Goal: Information Seeking & Learning: Learn about a topic

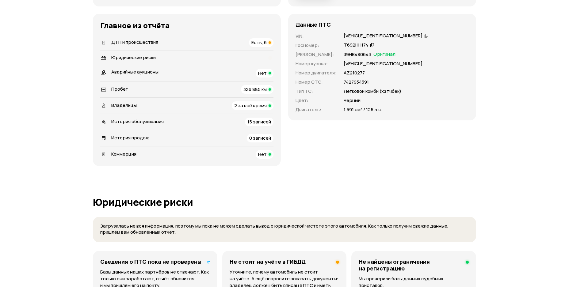
scroll to position [172, 0]
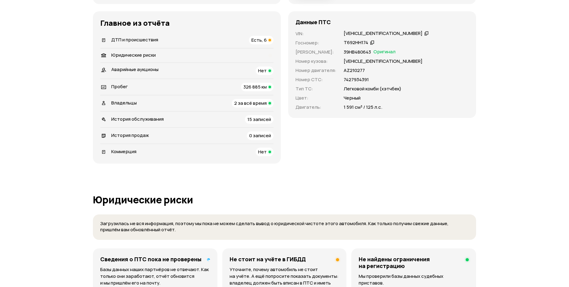
click at [152, 43] on span "ДТП и происшествия" at bounding box center [134, 39] width 47 height 6
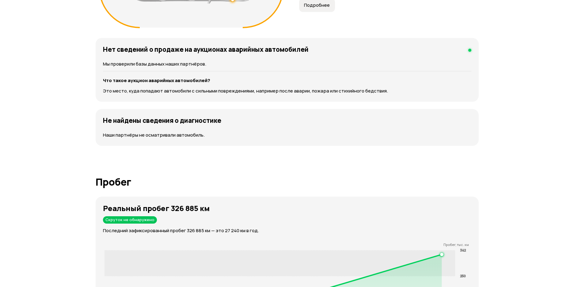
scroll to position [770, 0]
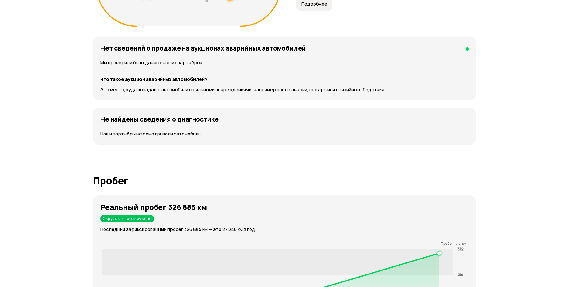
click at [301, 7] on span "Подробнее" at bounding box center [314, 4] width 26 height 6
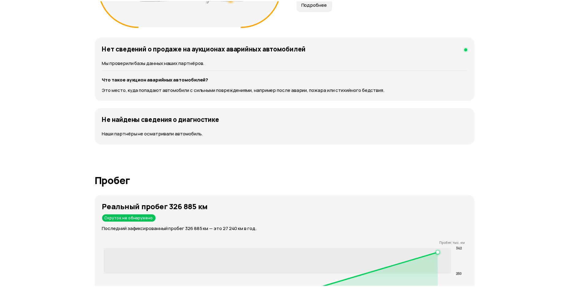
scroll to position [877, 0]
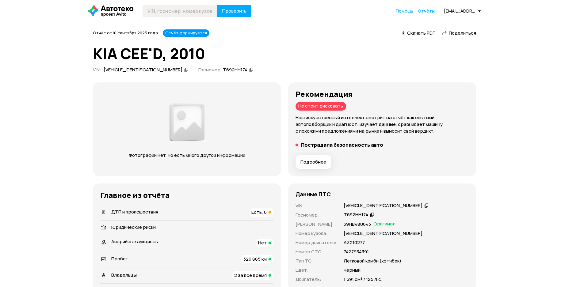
click at [407, 32] on span "Скачать PDF" at bounding box center [421, 33] width 28 height 6
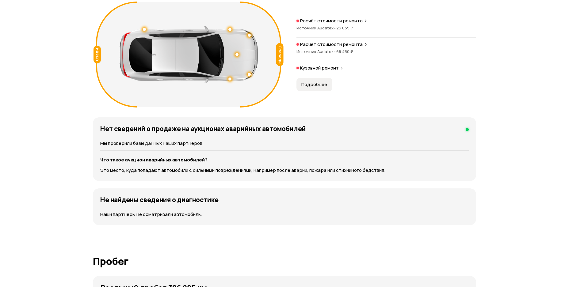
scroll to position [733, 0]
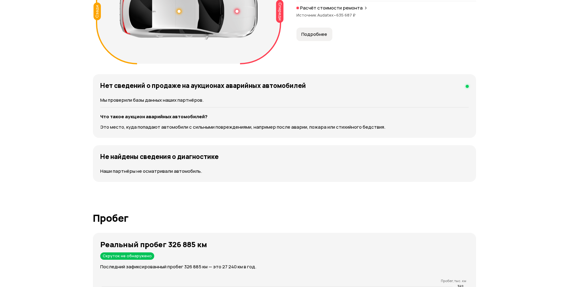
scroll to position [689, 0]
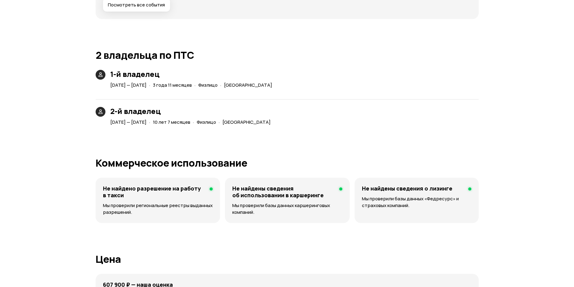
scroll to position [1336, 0]
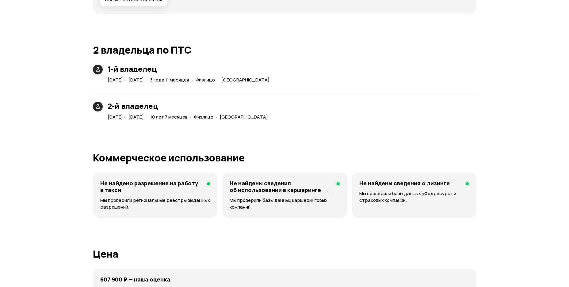
click at [142, 3] on span "Посмотреть все события" at bounding box center [133, 0] width 57 height 6
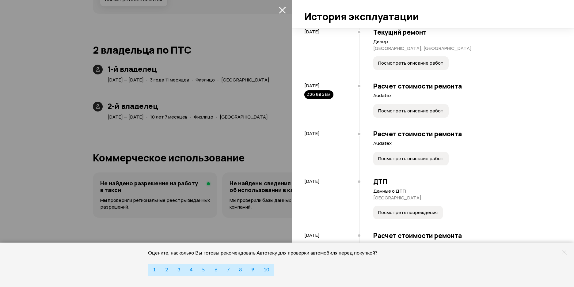
scroll to position [845, 0]
click at [269, 269] on span "10" at bounding box center [267, 270] width 6 height 5
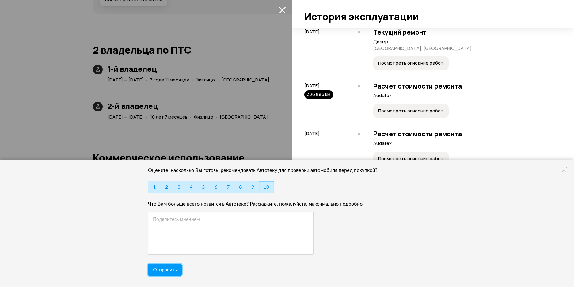
click at [171, 268] on span "Отправить" at bounding box center [165, 270] width 24 height 5
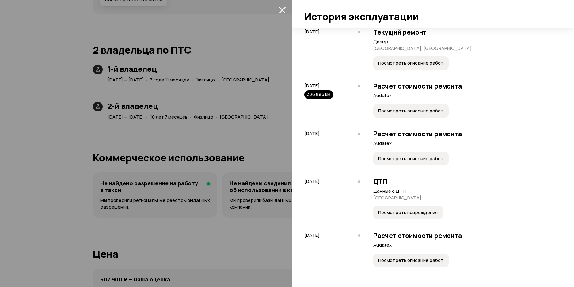
click at [378, 260] on span "Посмотреть описание работ" at bounding box center [410, 261] width 65 height 6
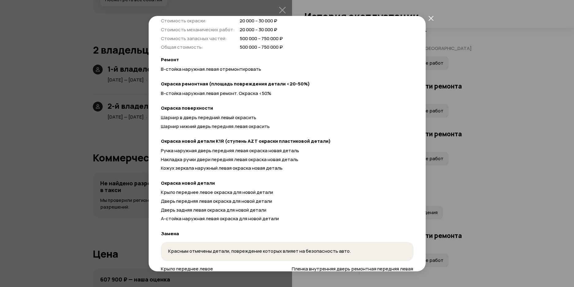
scroll to position [0, 0]
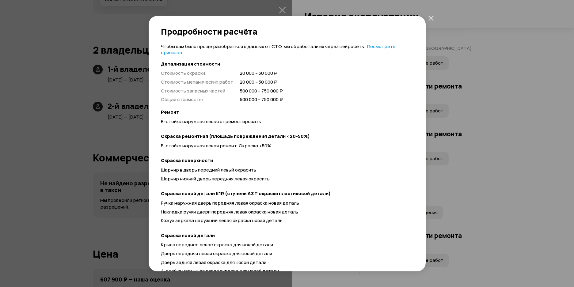
click at [432, 17] on icon "закрыть" at bounding box center [431, 18] width 5 height 5
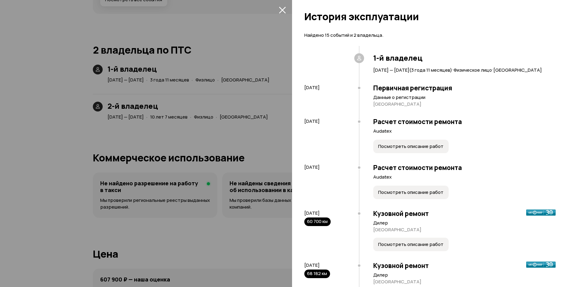
click at [125, 251] on div at bounding box center [287, 143] width 574 height 287
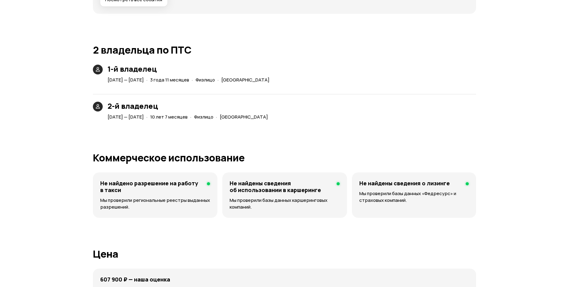
click at [128, 3] on span "Посмотреть все события" at bounding box center [133, 0] width 57 height 6
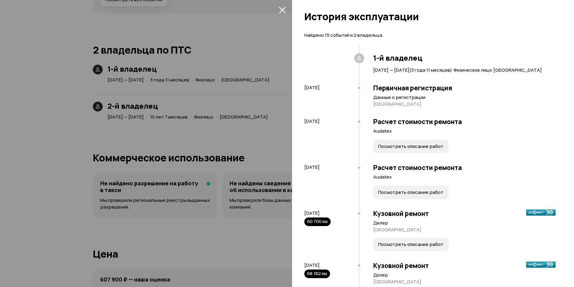
click at [282, 10] on icon "закрыть" at bounding box center [282, 10] width 7 height 7
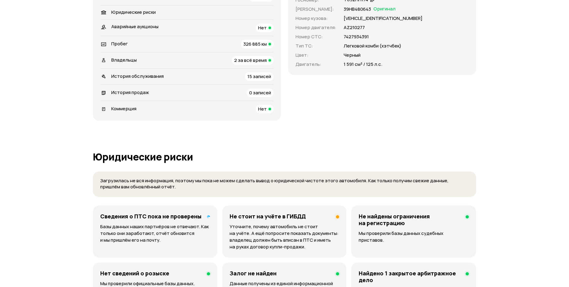
scroll to position [215, 0]
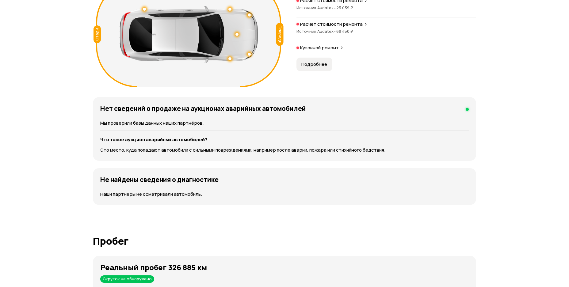
scroll to position [770, 0]
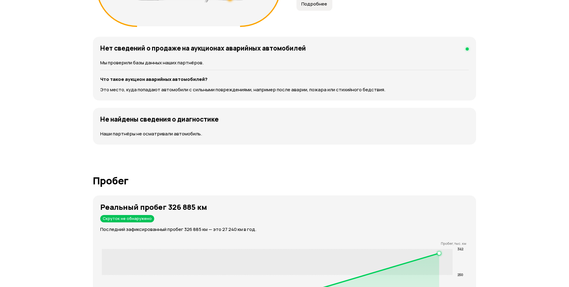
click at [301, 7] on span "Подробнее" at bounding box center [314, 4] width 26 height 6
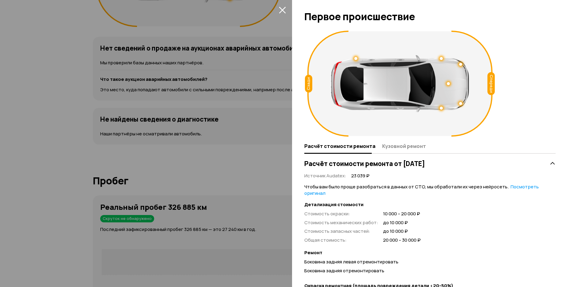
click at [159, 131] on div at bounding box center [287, 143] width 574 height 287
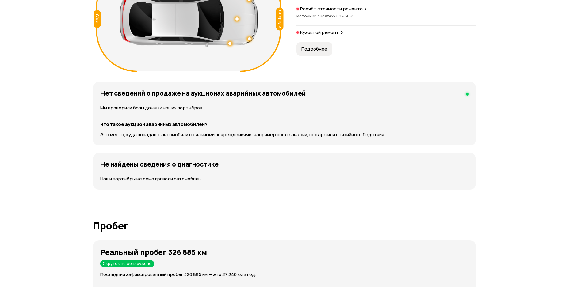
scroll to position [725, 0]
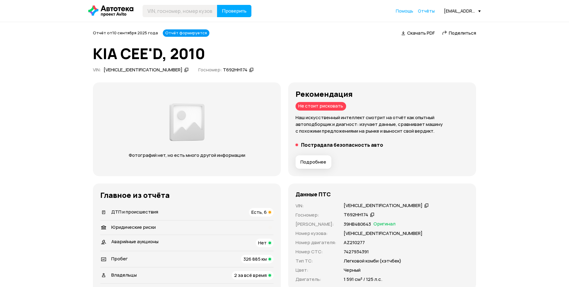
scroll to position [0, 0]
click at [183, 37] on div "Отчёт формируется" at bounding box center [186, 32] width 47 height 7
click at [190, 37] on div "Отчёт формируется" at bounding box center [186, 32] width 47 height 7
click at [442, 75] on div "VIN : [VEHICLE_IDENTIFICATION_NUMBER]   Госномер: Т692НН174" at bounding box center [284, 71] width 383 height 8
click at [425, 10] on span "Отчёты" at bounding box center [426, 11] width 17 height 6
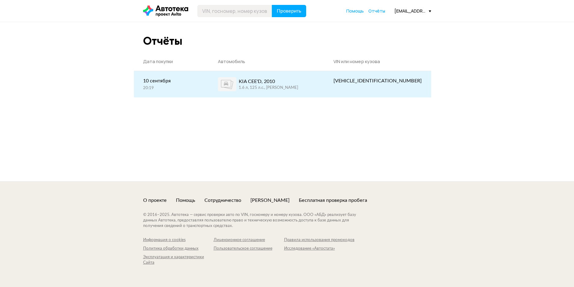
click at [308, 85] on div "KIA CEE'D, 2010 1.6 л, 125 л.c., [PERSON_NAME]" at bounding box center [267, 84] width 98 height 14
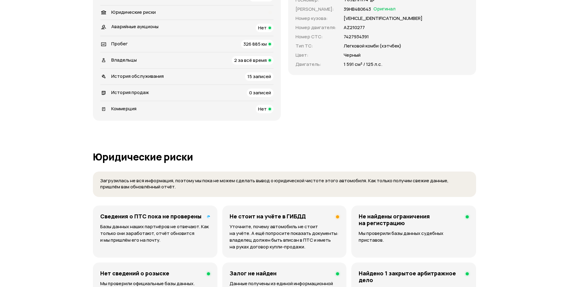
scroll to position [259, 0]
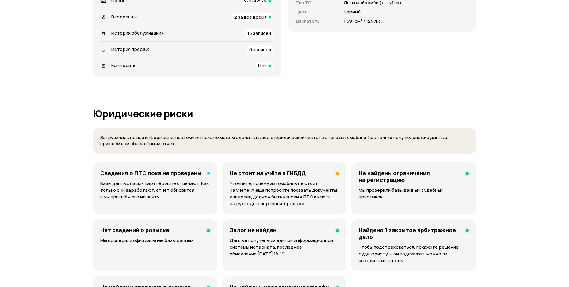
click at [142, 36] on span "История обслуживания" at bounding box center [137, 33] width 52 height 6
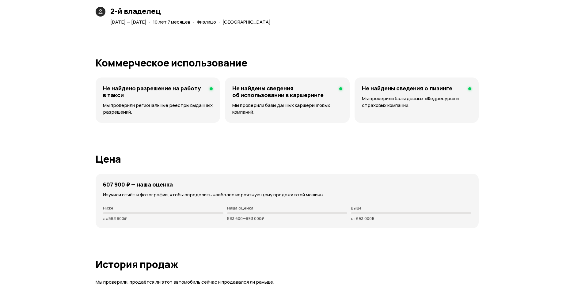
scroll to position [1438, 0]
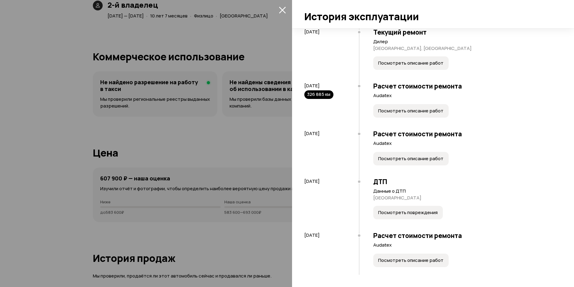
scroll to position [700, 0]
click at [378, 114] on span "Посмотреть описание работ" at bounding box center [410, 111] width 65 height 6
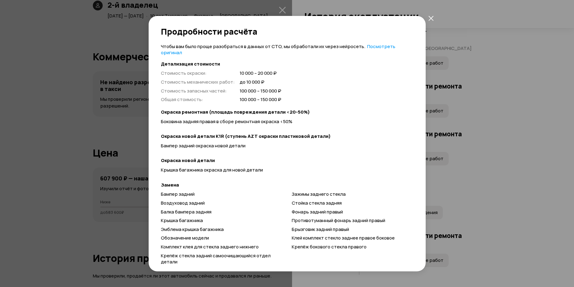
scroll to position [0, 0]
click at [433, 17] on icon "закрыть" at bounding box center [431, 18] width 5 height 5
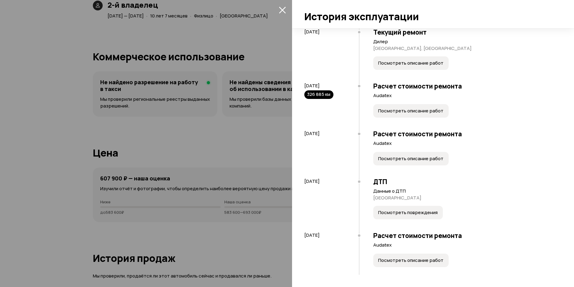
scroll to position [845, 0]
click at [378, 210] on span "Посмотреть повреждения" at bounding box center [408, 213] width 60 height 6
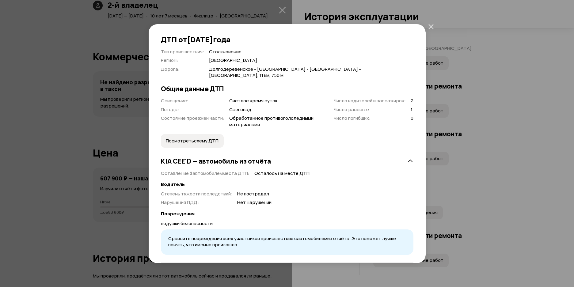
click at [190, 138] on span "Посмотреть схему ДТП" at bounding box center [192, 141] width 53 height 6
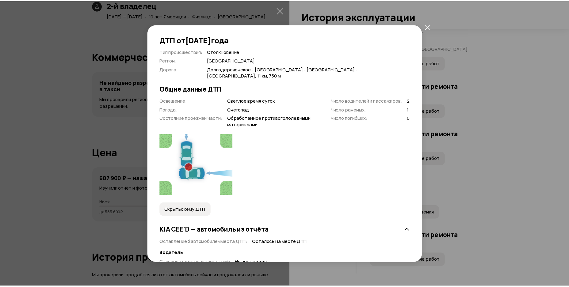
scroll to position [0, 0]
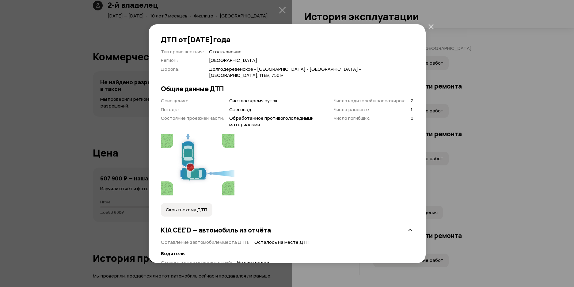
click at [434, 26] on icon "закрыть" at bounding box center [431, 26] width 5 height 5
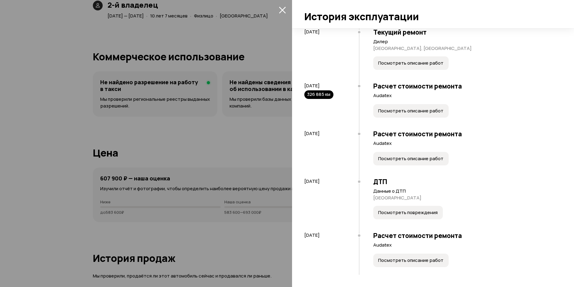
click at [282, 8] on icon "закрыть" at bounding box center [282, 9] width 7 height 7
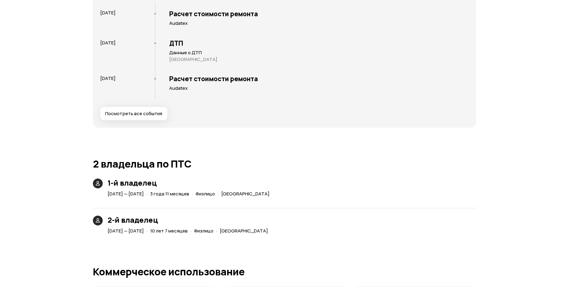
scroll to position [1222, 0]
